Goal: Transaction & Acquisition: Purchase product/service

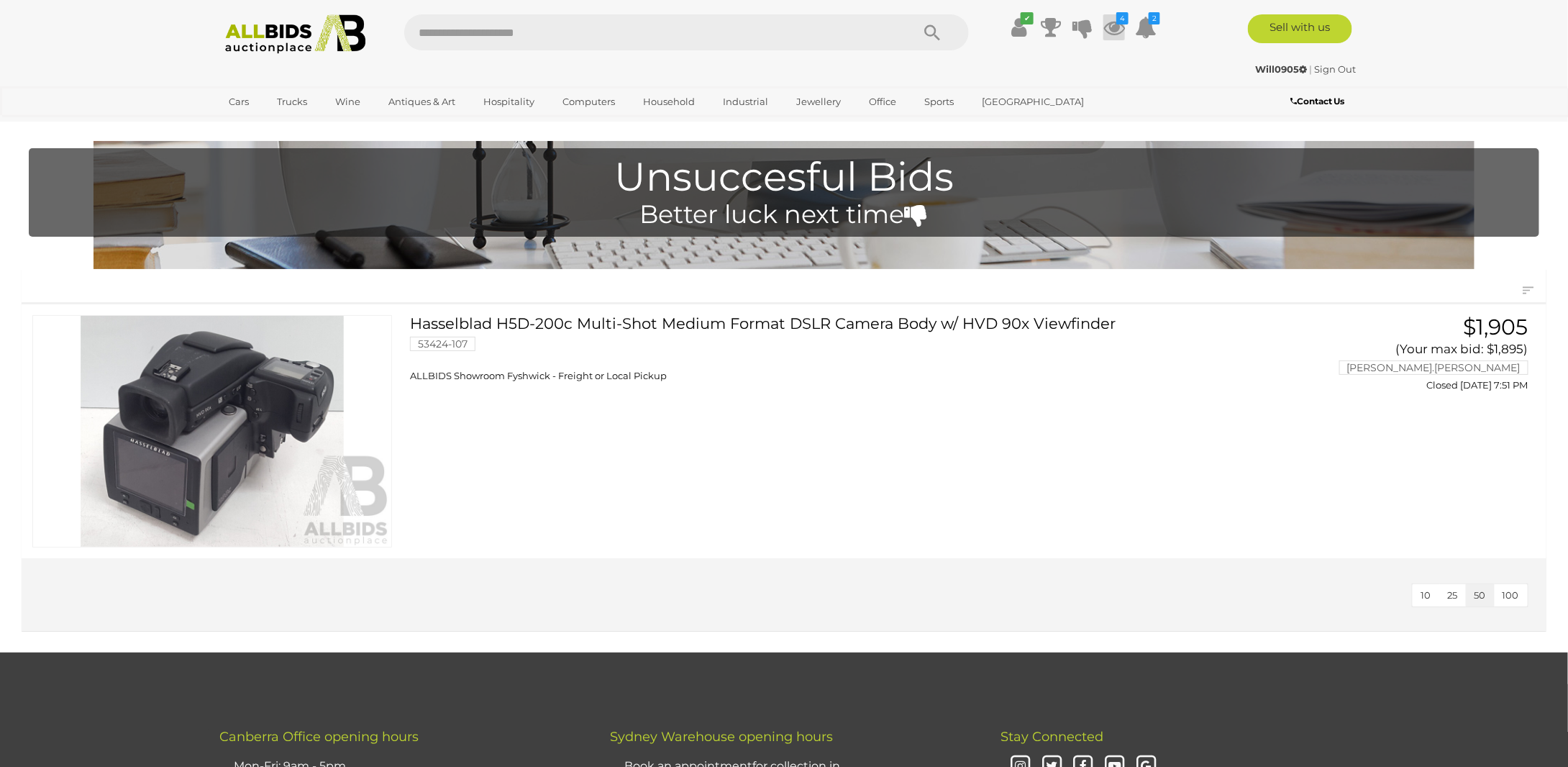
click at [1121, 26] on icon at bounding box center [1114, 28] width 21 height 26
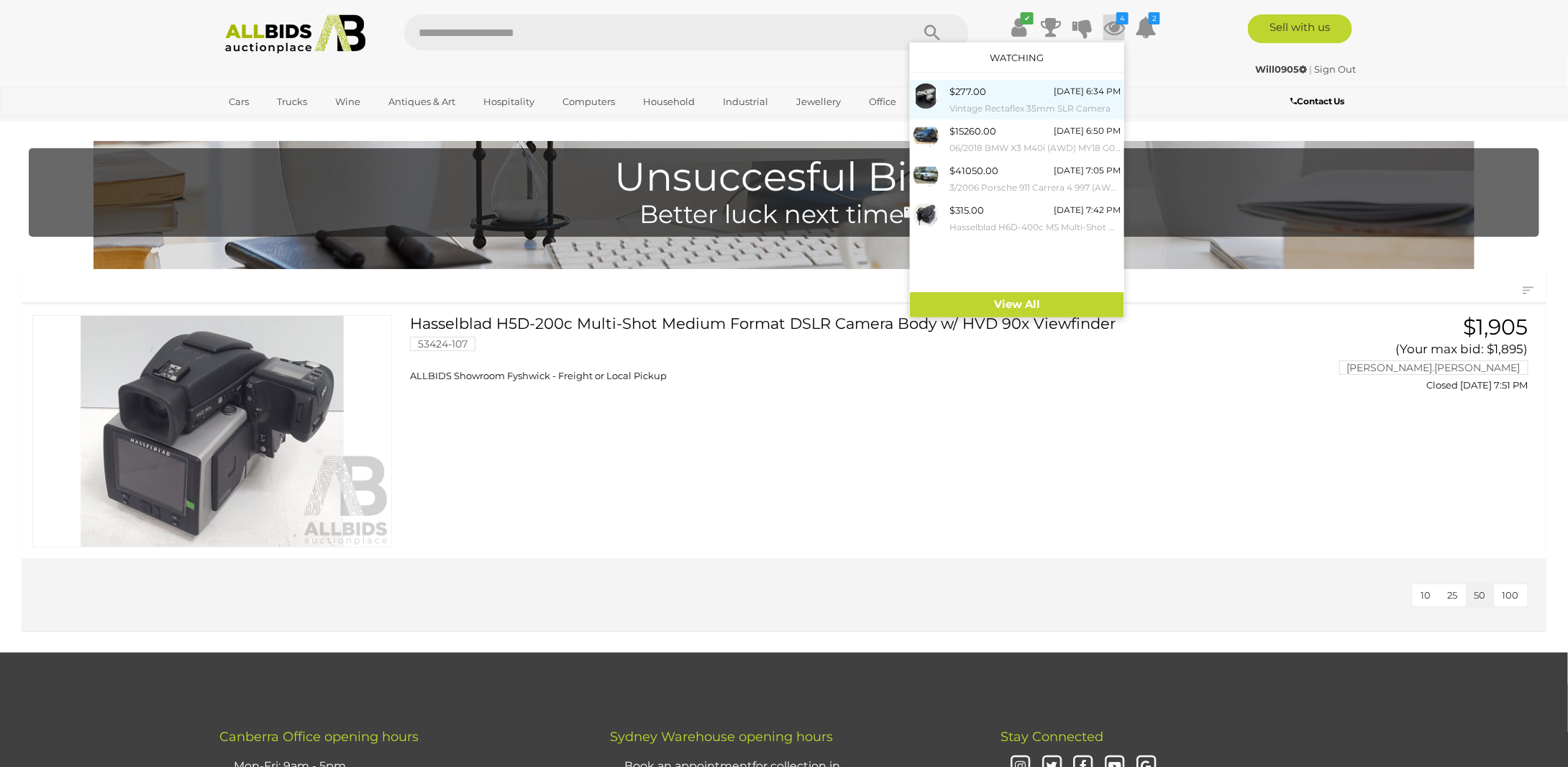
click at [961, 96] on span "$277.00" at bounding box center [967, 91] width 37 height 12
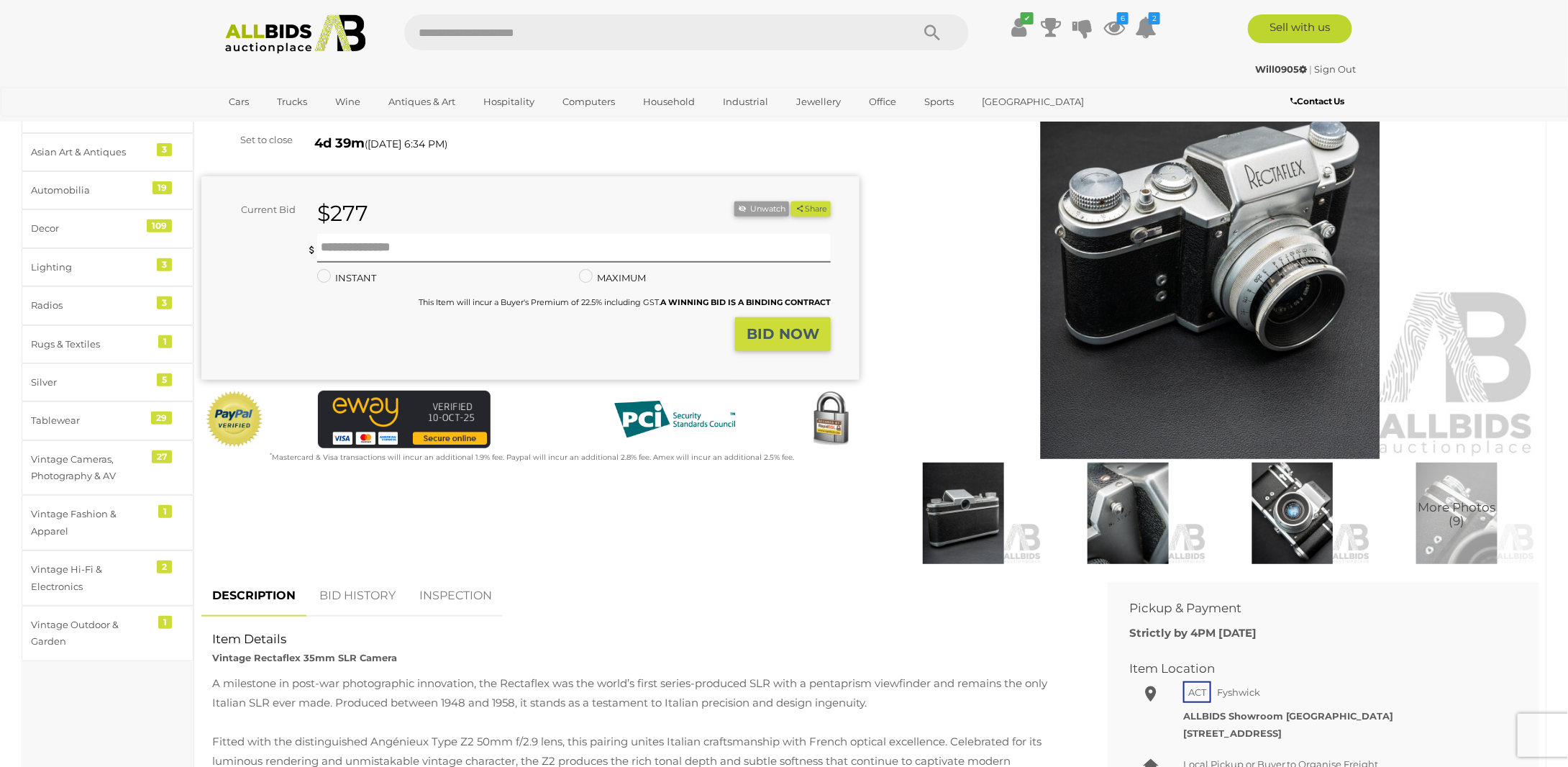
scroll to position [72, 0]
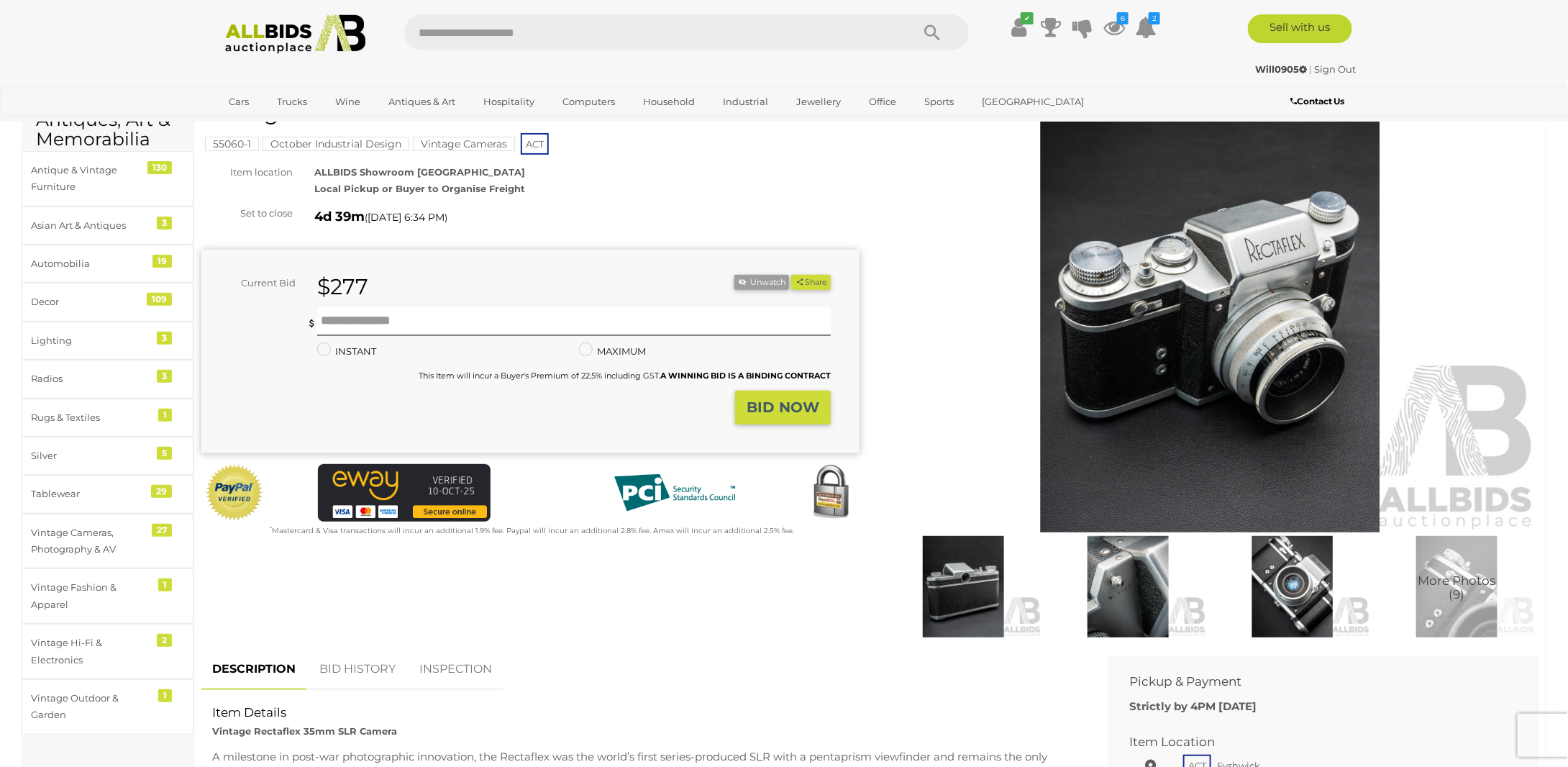
click at [1196, 426] on img at bounding box center [1210, 319] width 658 height 424
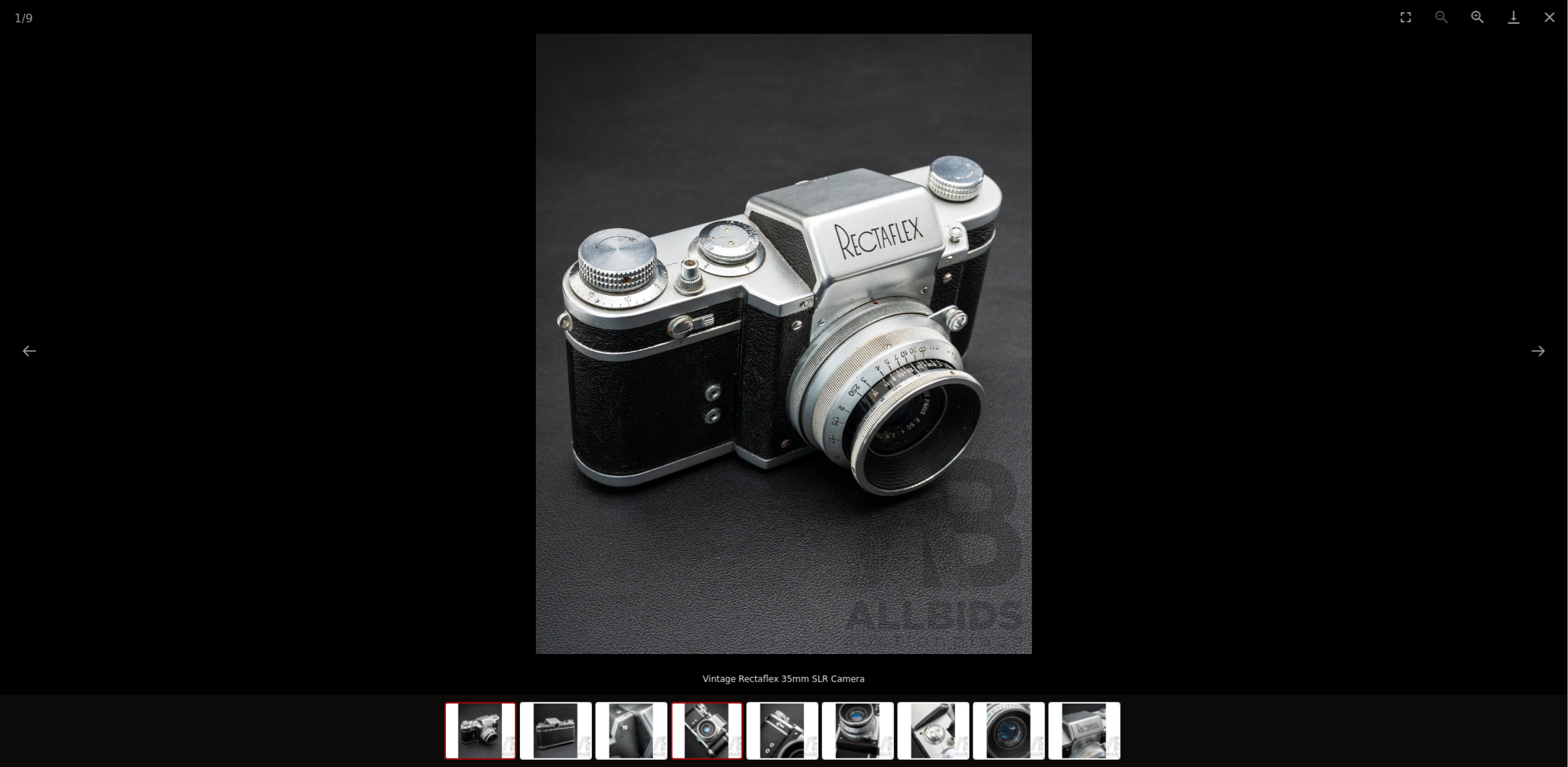
click at [688, 734] on img at bounding box center [706, 730] width 69 height 54
